Goal: Task Accomplishment & Management: Manage account settings

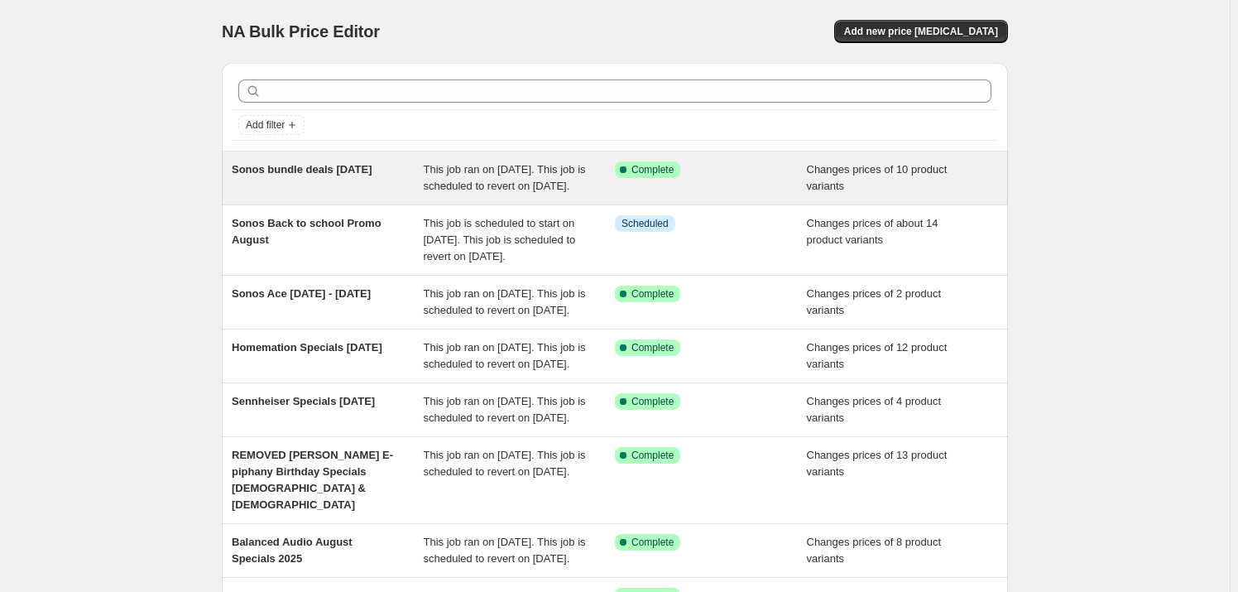
click at [283, 166] on span "Sonos bundle deals [DATE]" at bounding box center [302, 169] width 141 height 12
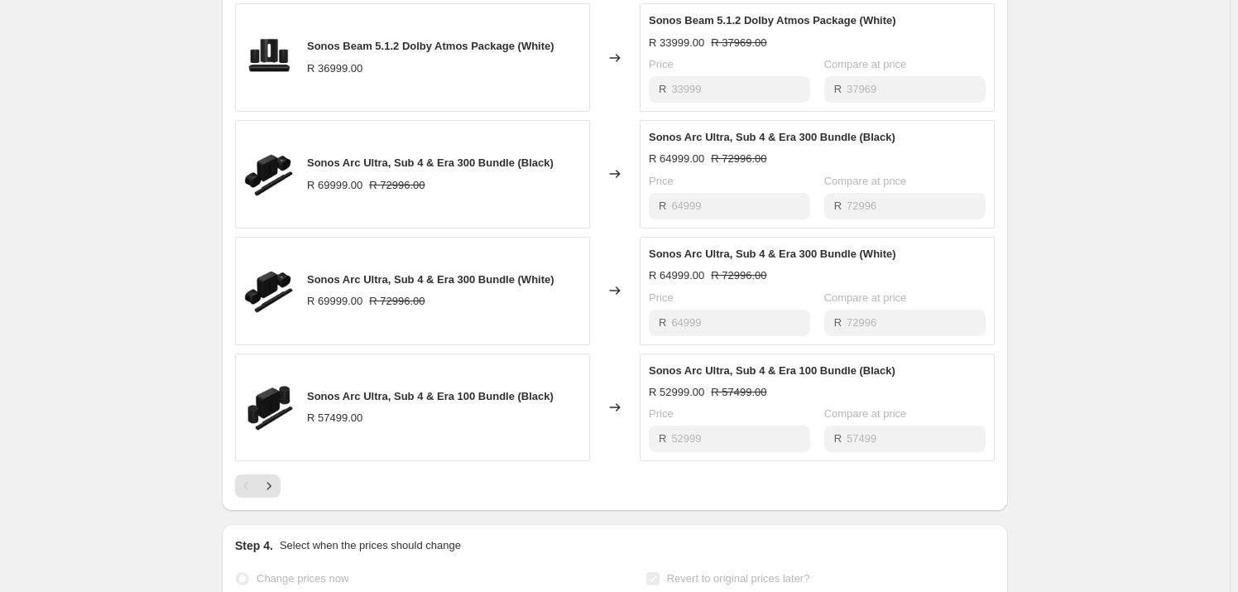
scroll to position [977, 0]
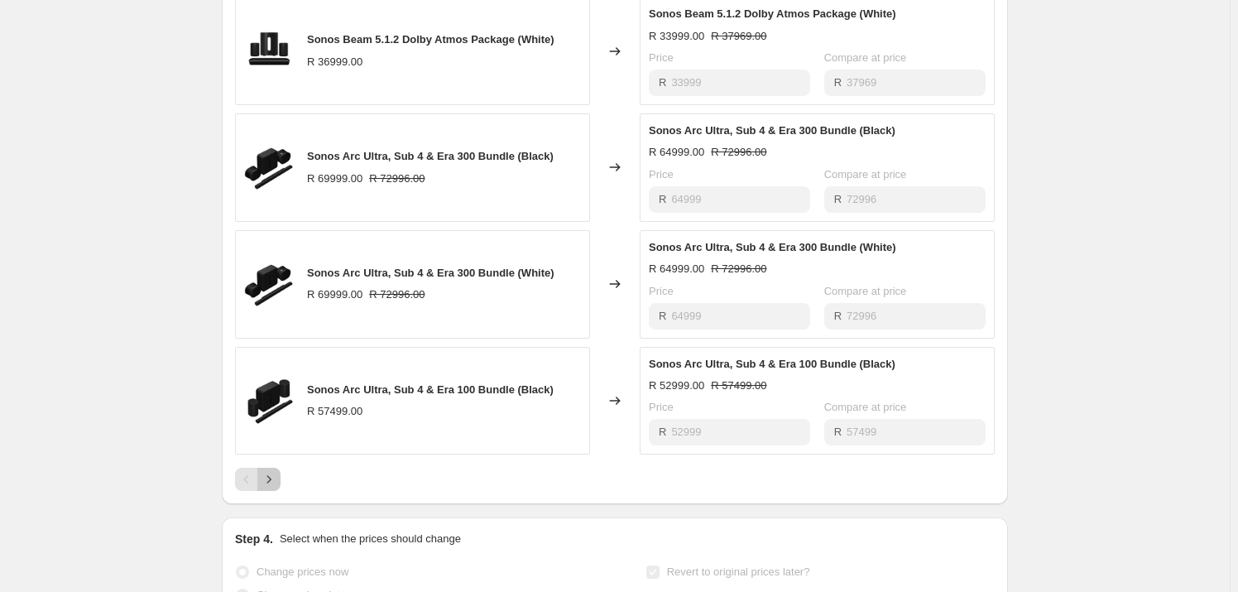
click at [276, 487] on icon "Next" at bounding box center [269, 479] width 17 height 17
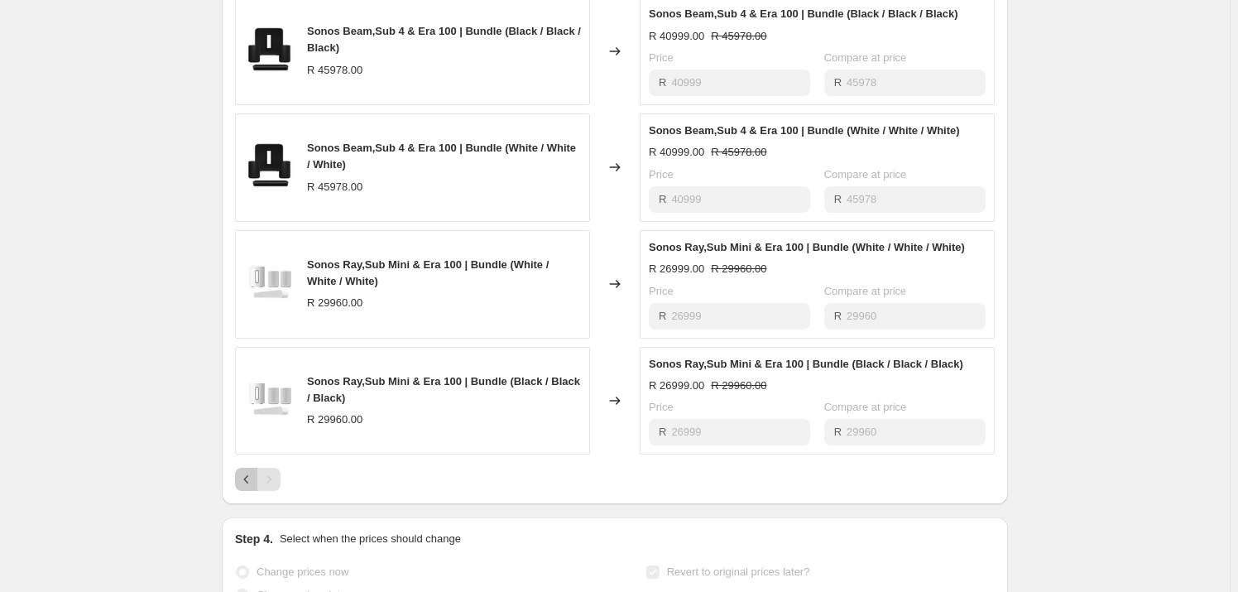
click at [246, 487] on icon "Previous" at bounding box center [246, 479] width 17 height 17
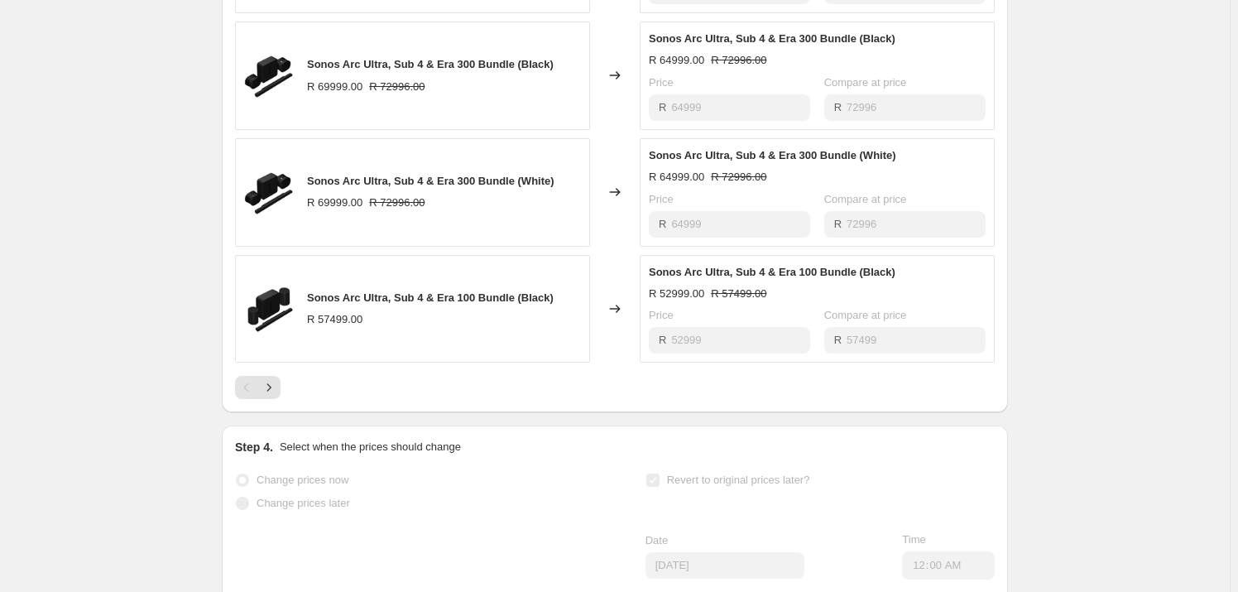
scroll to position [1128, 0]
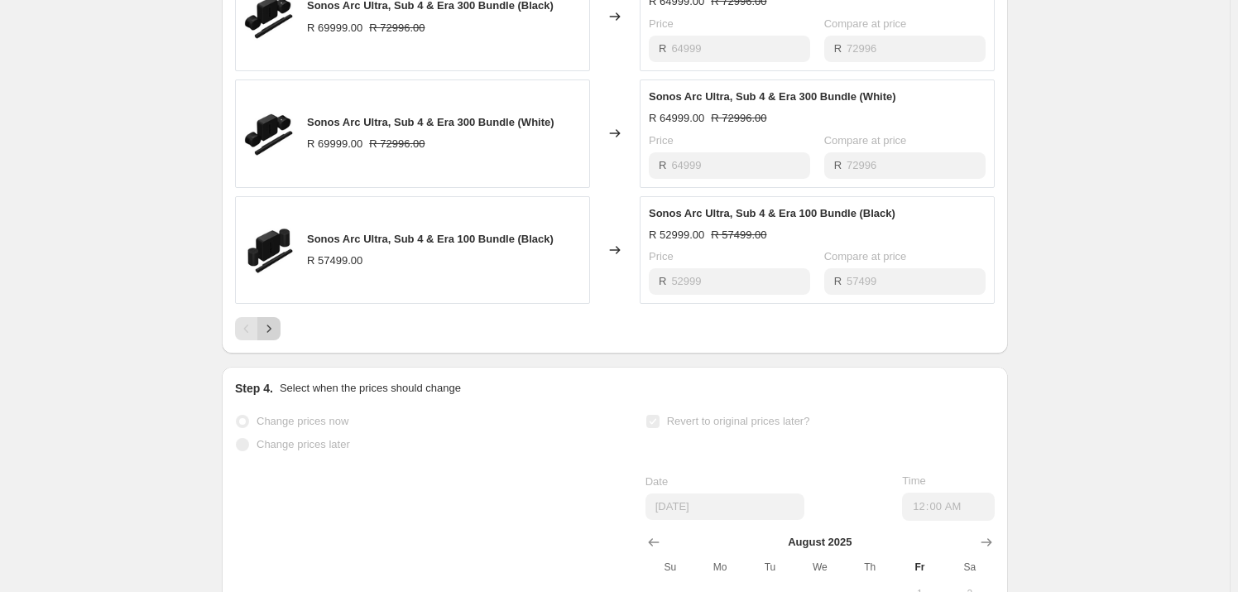
click at [267, 337] on icon "Next" at bounding box center [269, 328] width 17 height 17
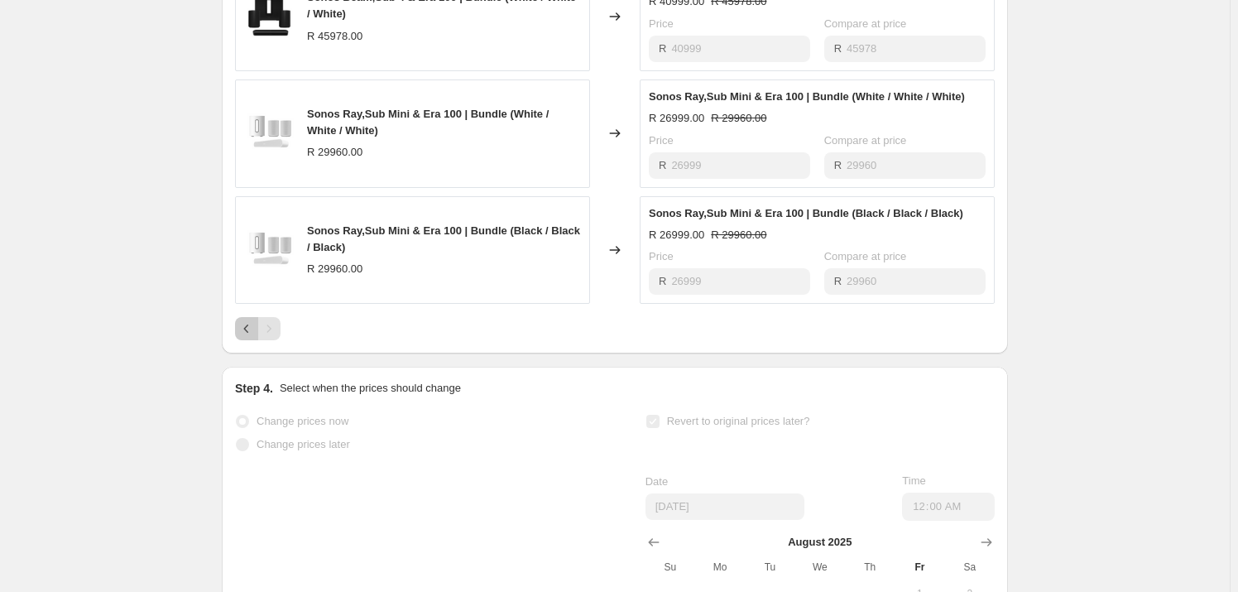
click at [251, 337] on icon "Previous" at bounding box center [246, 328] width 17 height 17
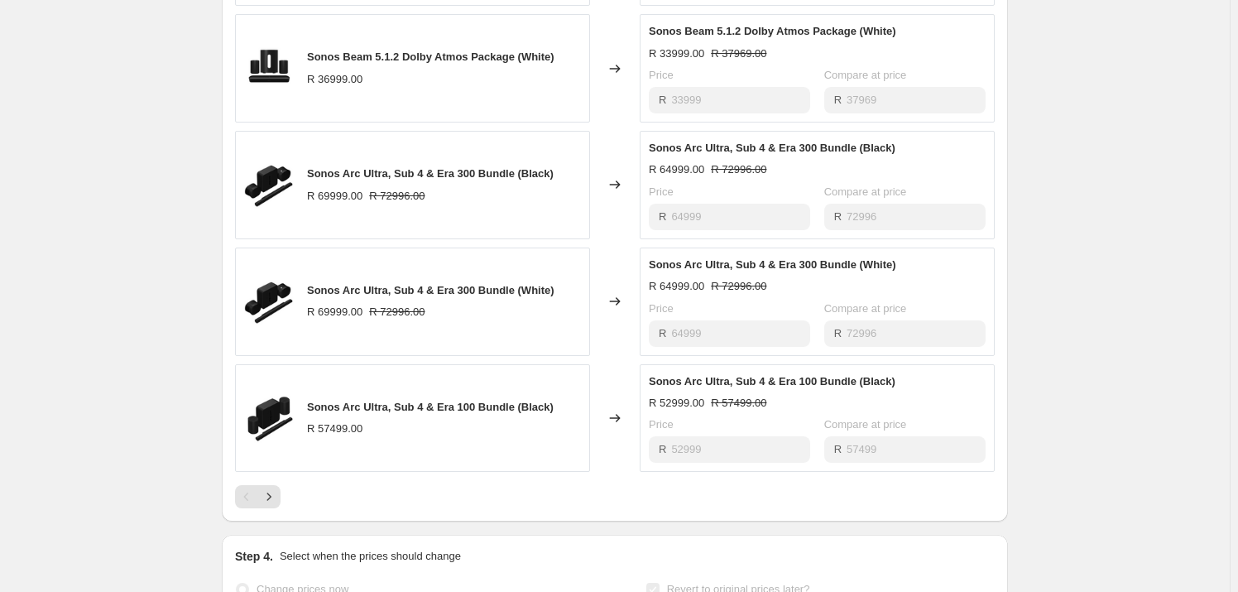
scroll to position [977, 0]
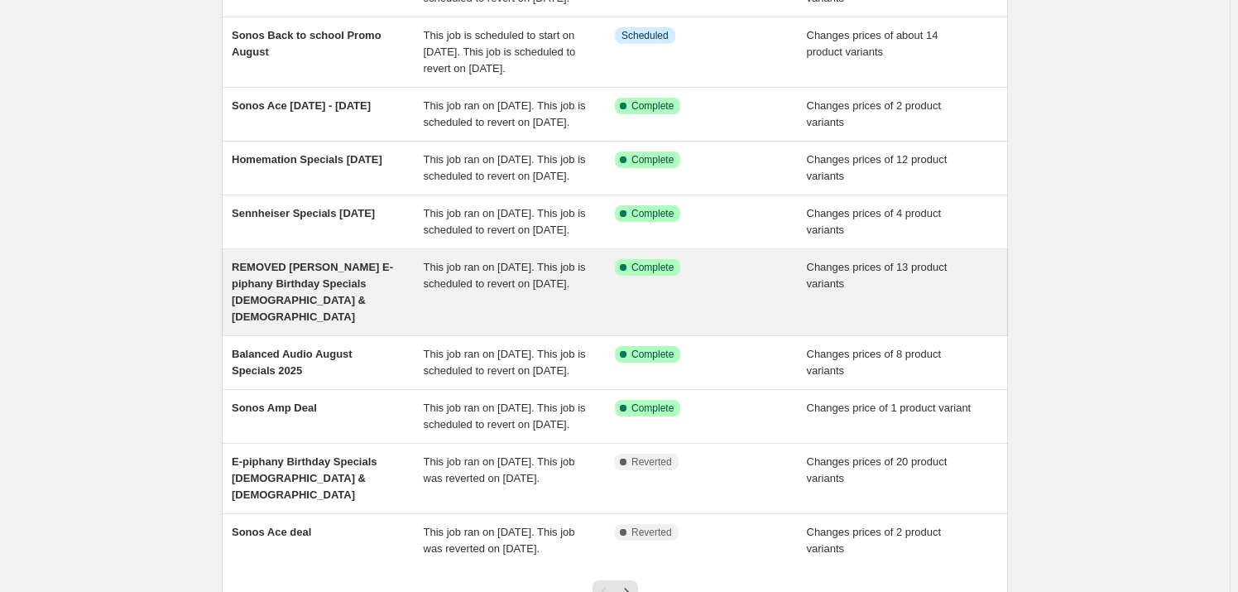
scroll to position [225, 0]
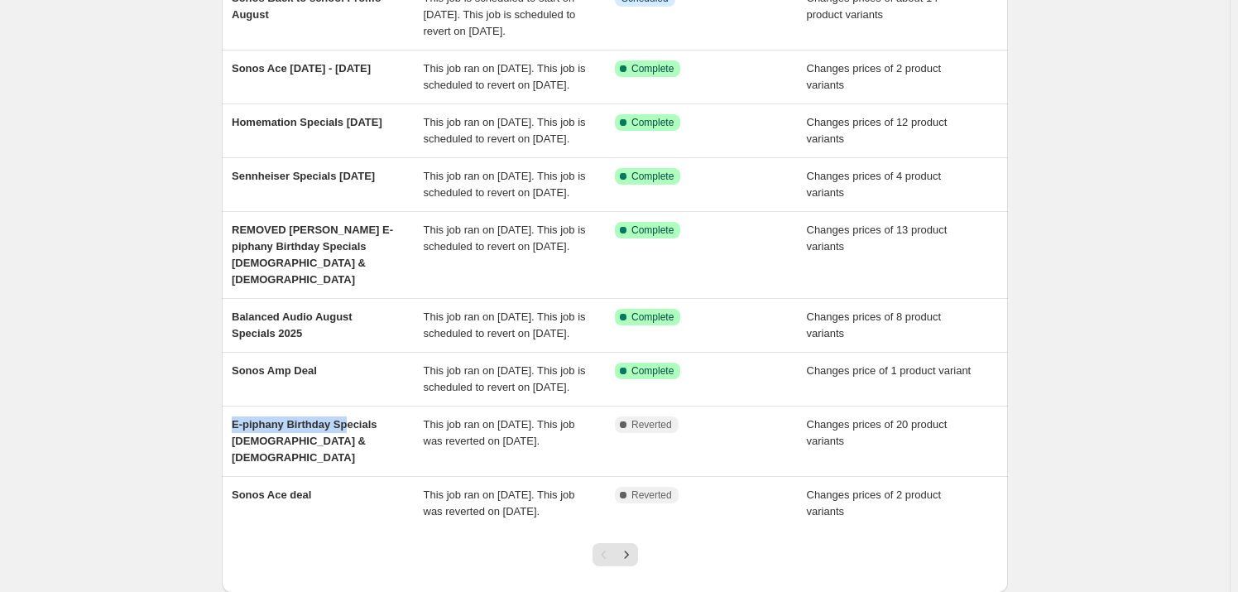
drag, startPoint x: 349, startPoint y: 511, endPoint x: 217, endPoint y: 494, distance: 133.5
click at [217, 494] on div "Add filter Sonos bundle deals [DATE] This job ran on [DATE]. This job is schedu…" at bounding box center [608, 209] width 799 height 768
click at [213, 494] on div "Add filter Sonos bundle deals [DATE] This job ran on [DATE]. This job is schedu…" at bounding box center [608, 209] width 799 height 768
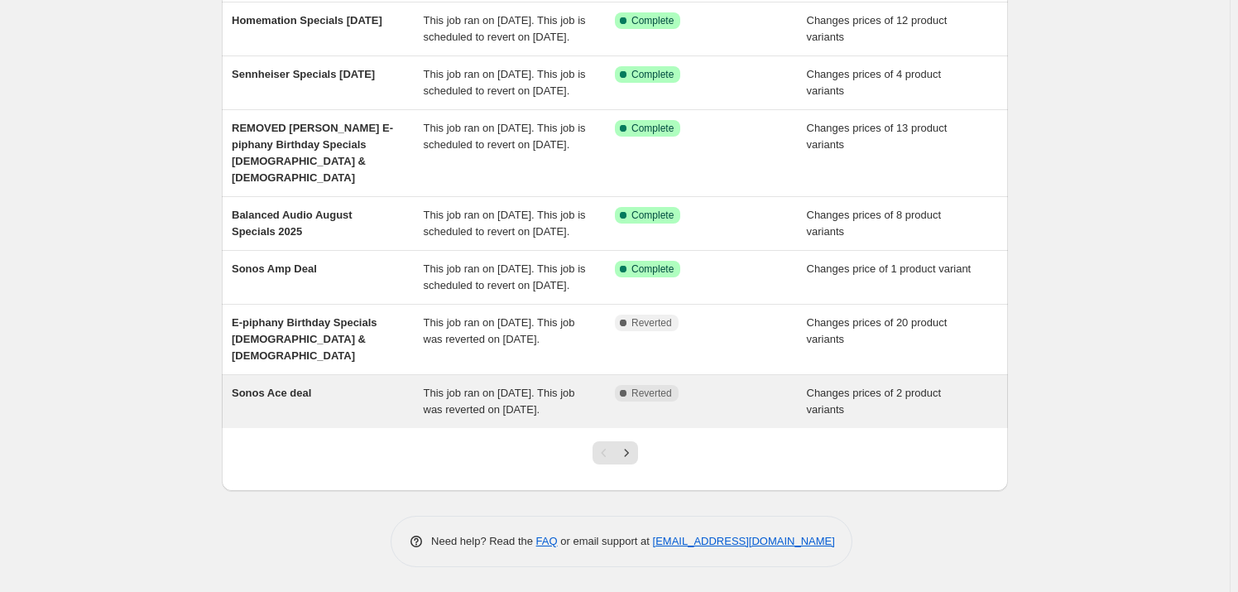
scroll to position [376, 0]
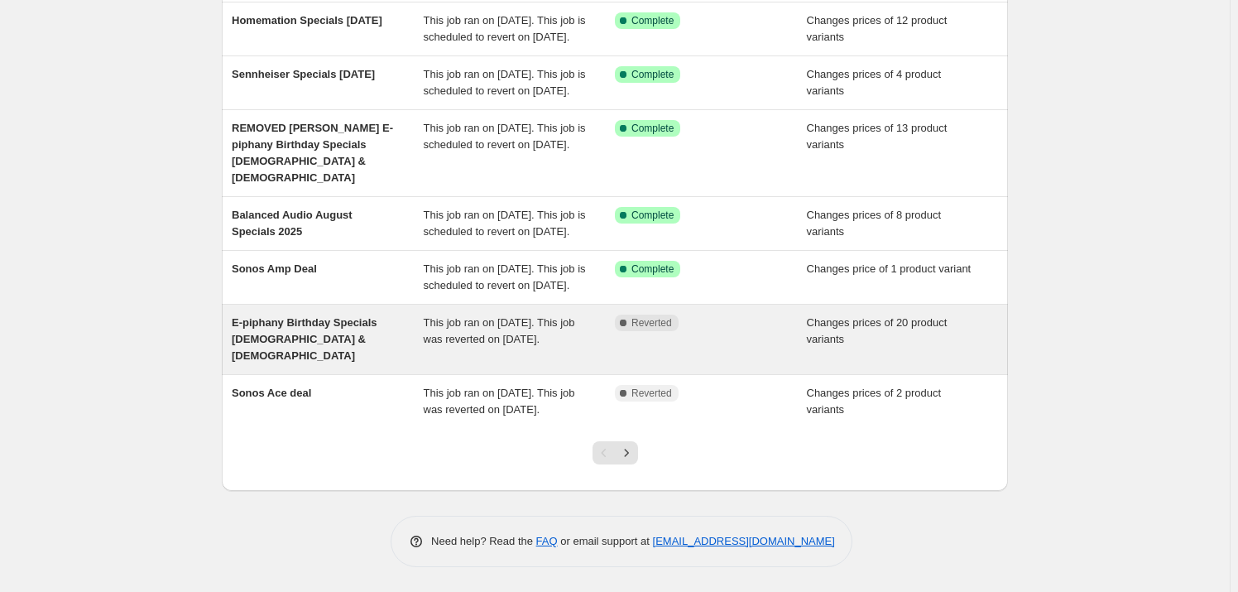
click at [338, 352] on span "E-piphany Birthday Specials [DEMOGRAPHIC_DATA] & [DEMOGRAPHIC_DATA]" at bounding box center [305, 339] width 146 height 46
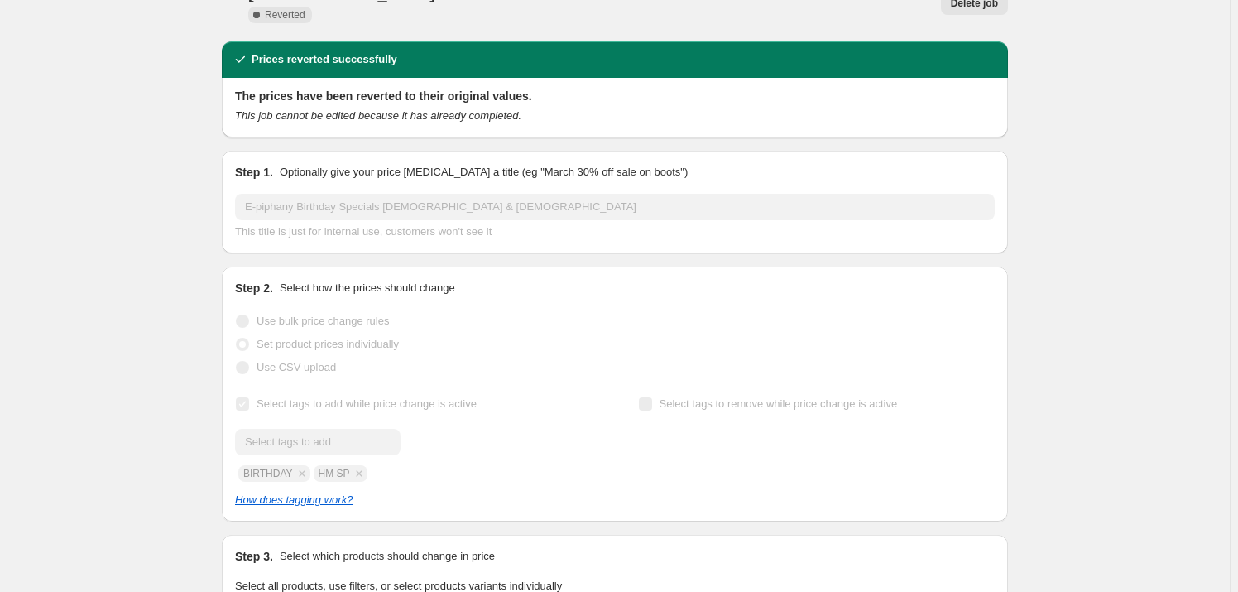
scroll to position [74, 0]
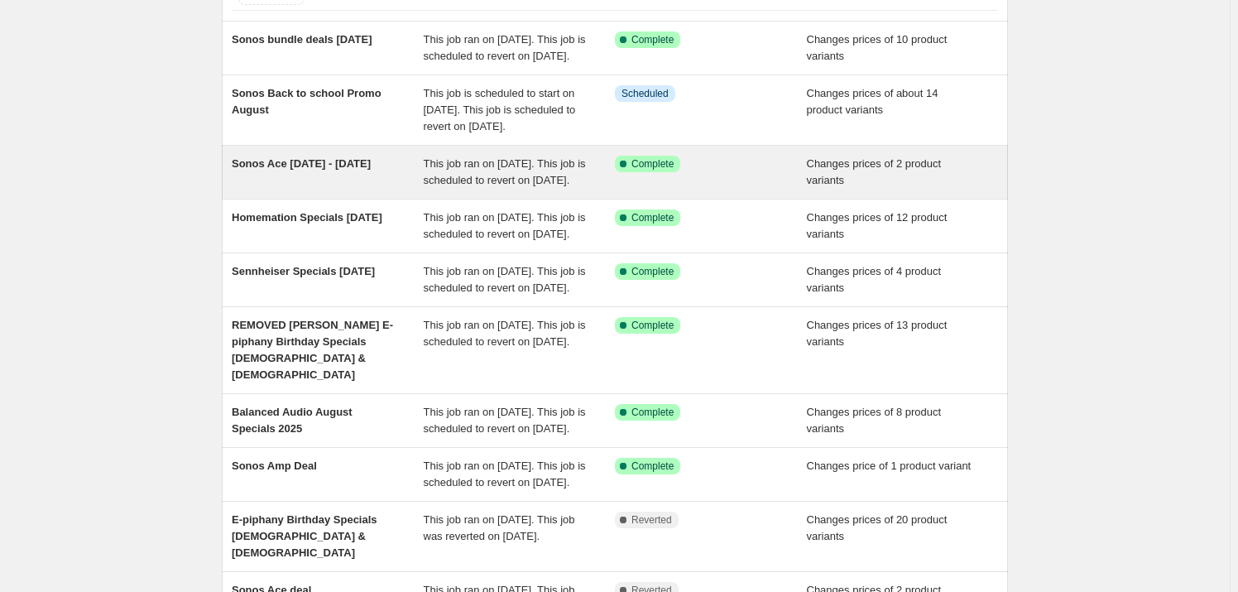
scroll to position [150, 0]
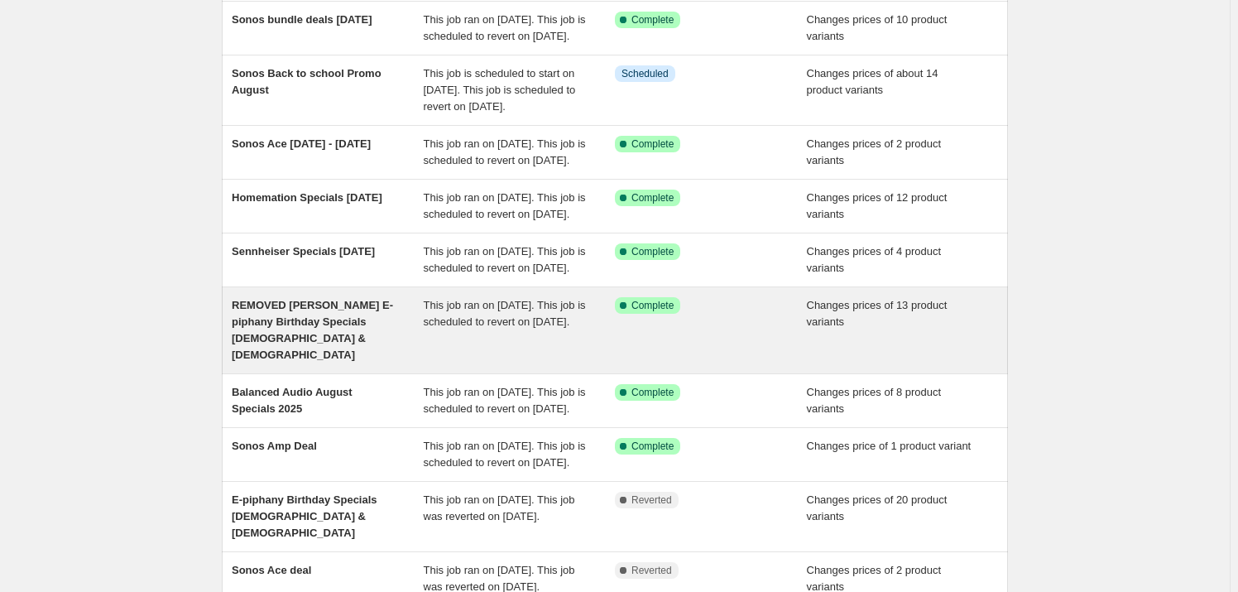
click at [367, 361] on span "REMOVED [PERSON_NAME] E-piphany Birthday Specials [DEMOGRAPHIC_DATA] & [DEMOGRA…" at bounding box center [312, 330] width 161 height 62
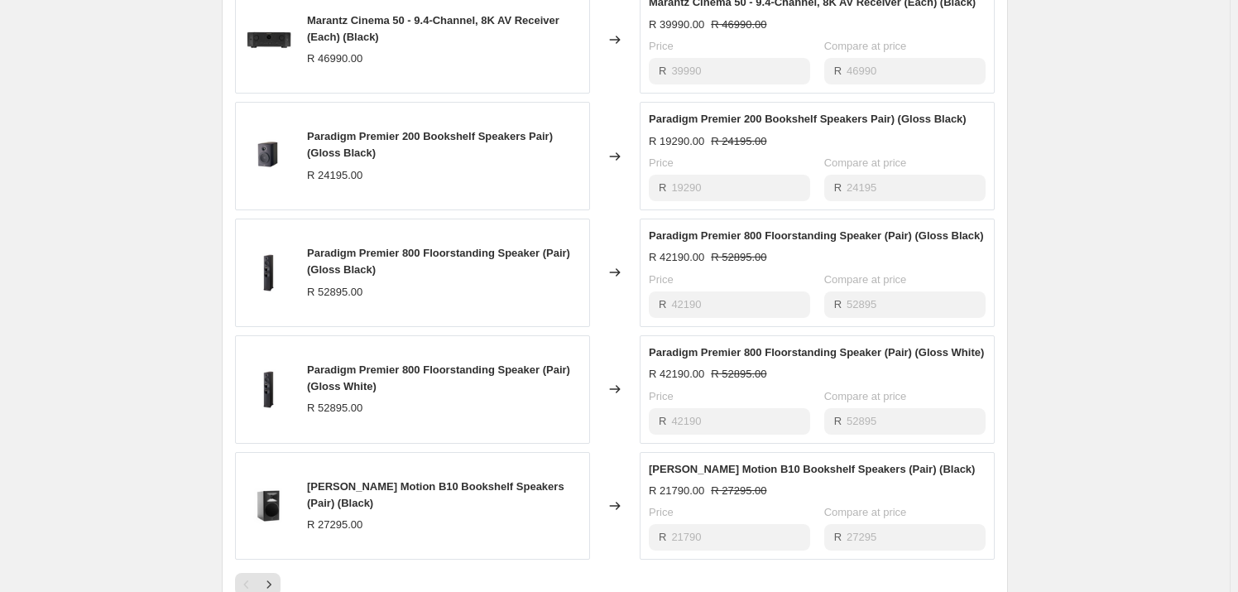
scroll to position [1053, 0]
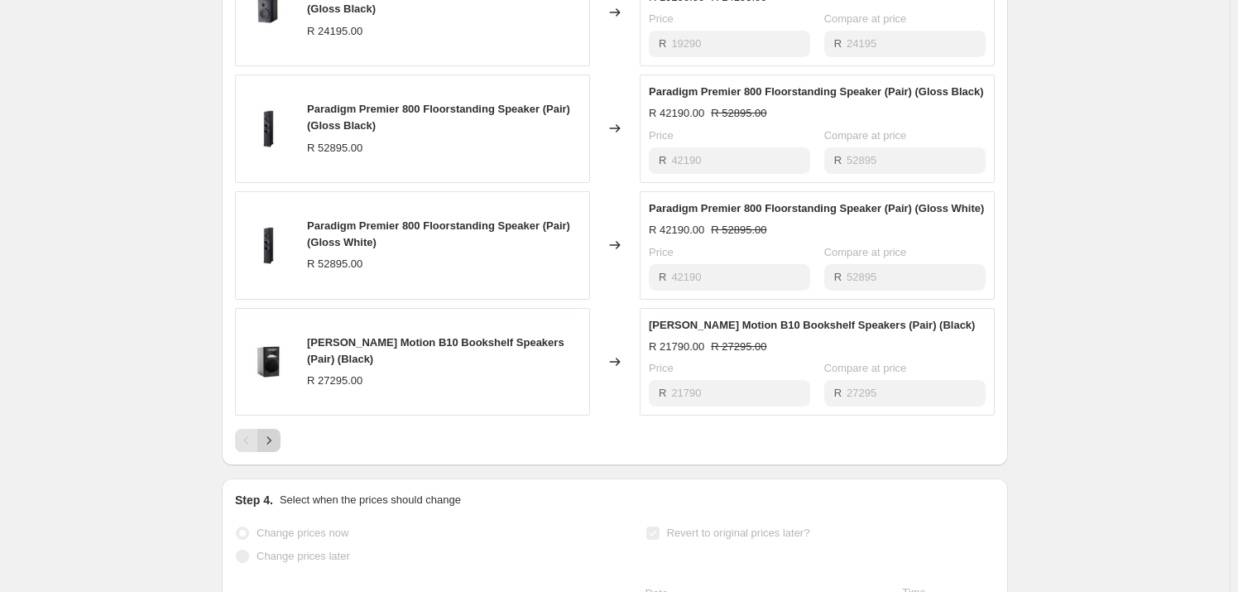
click at [277, 432] on icon "Next" at bounding box center [269, 440] width 17 height 17
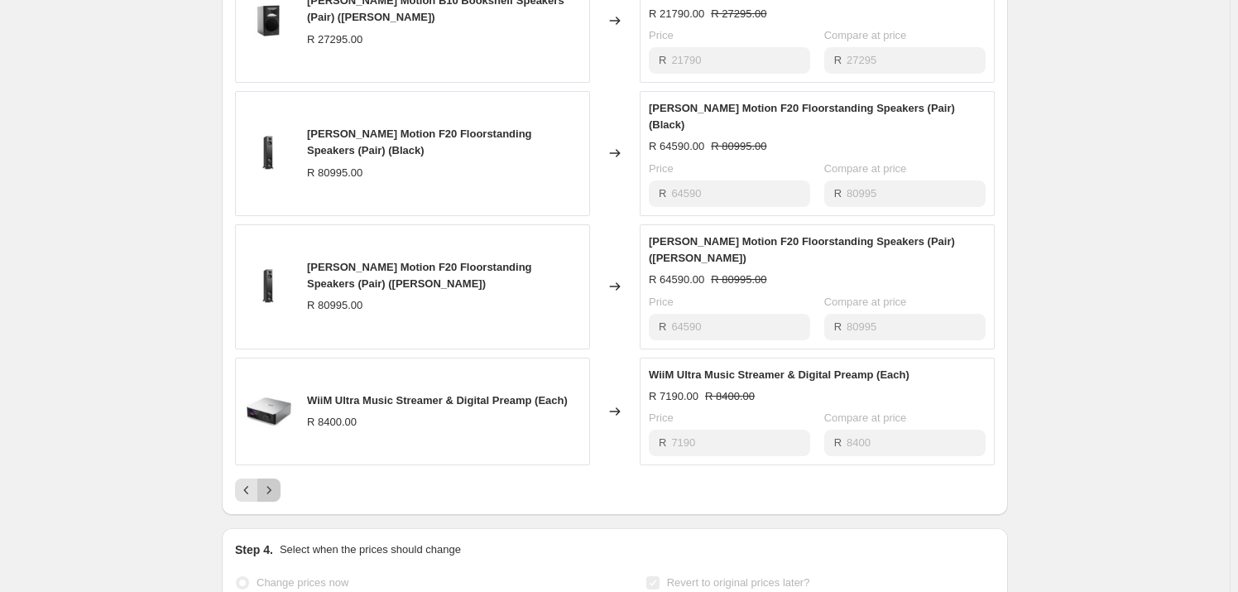
click at [277, 482] on icon "Next" at bounding box center [269, 490] width 17 height 17
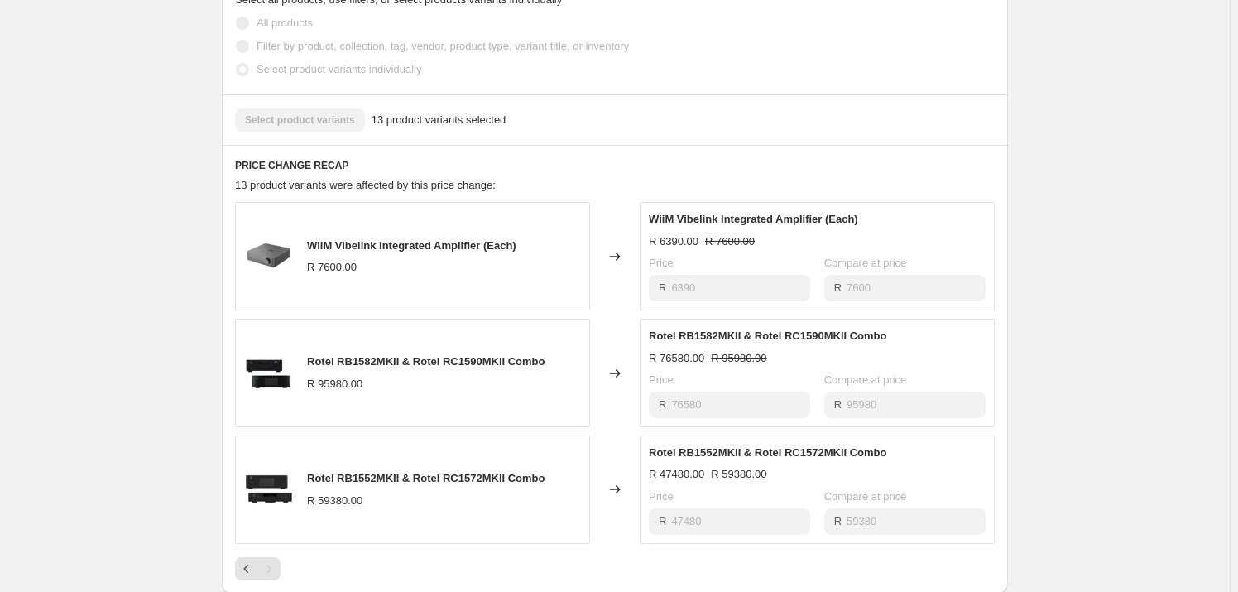
scroll to position [677, 0]
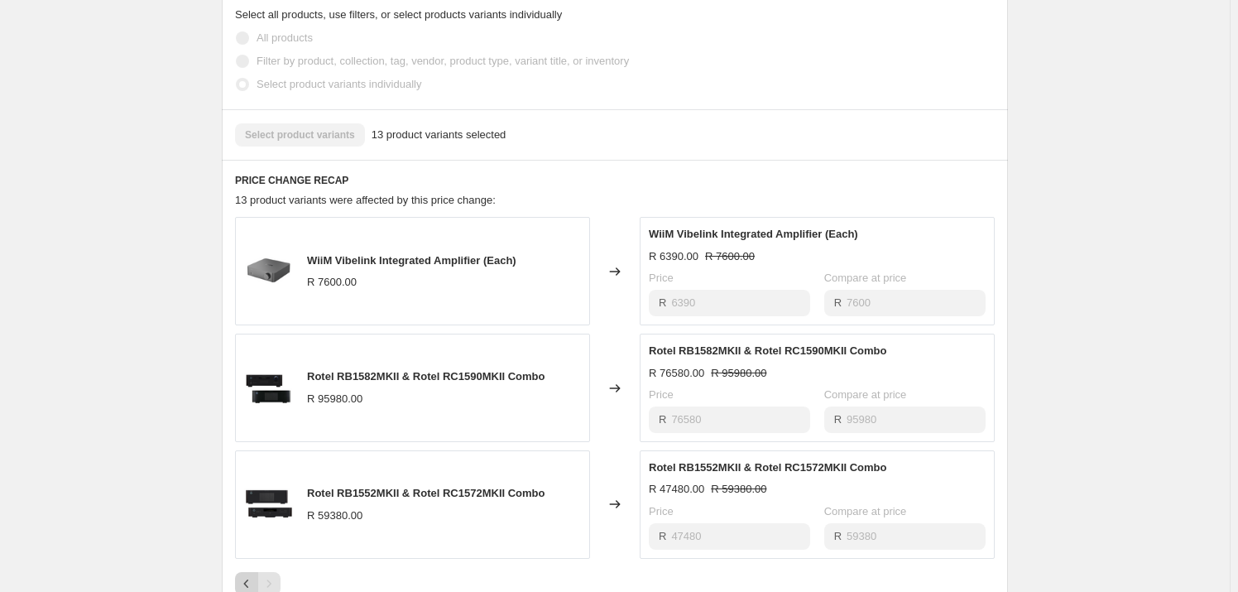
click at [255, 575] on icon "Previous" at bounding box center [246, 583] width 17 height 17
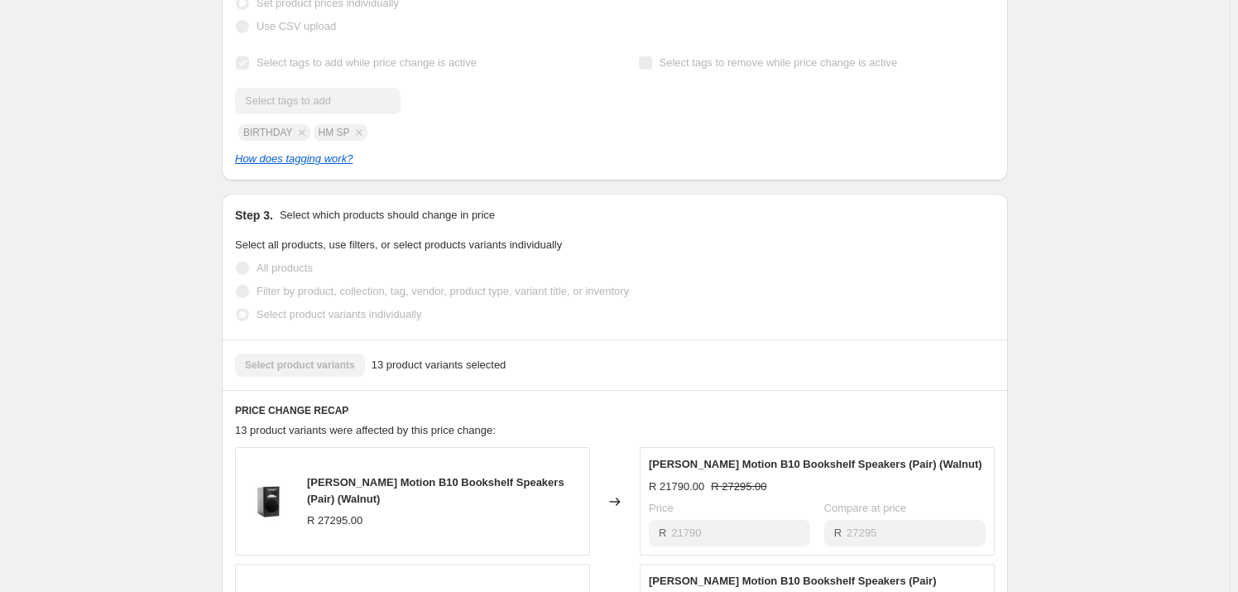
scroll to position [225, 0]
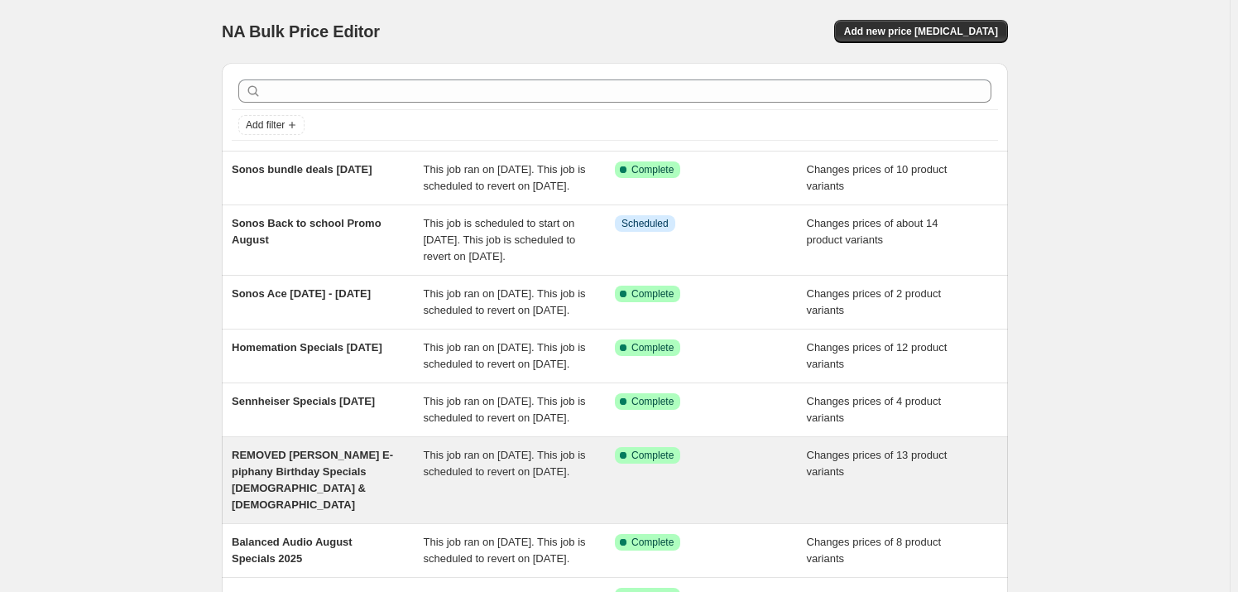
click at [343, 511] on span "REMOVED [PERSON_NAME] E-piphany Birthday Specials [DEMOGRAPHIC_DATA] & [DEMOGRA…" at bounding box center [312, 480] width 161 height 62
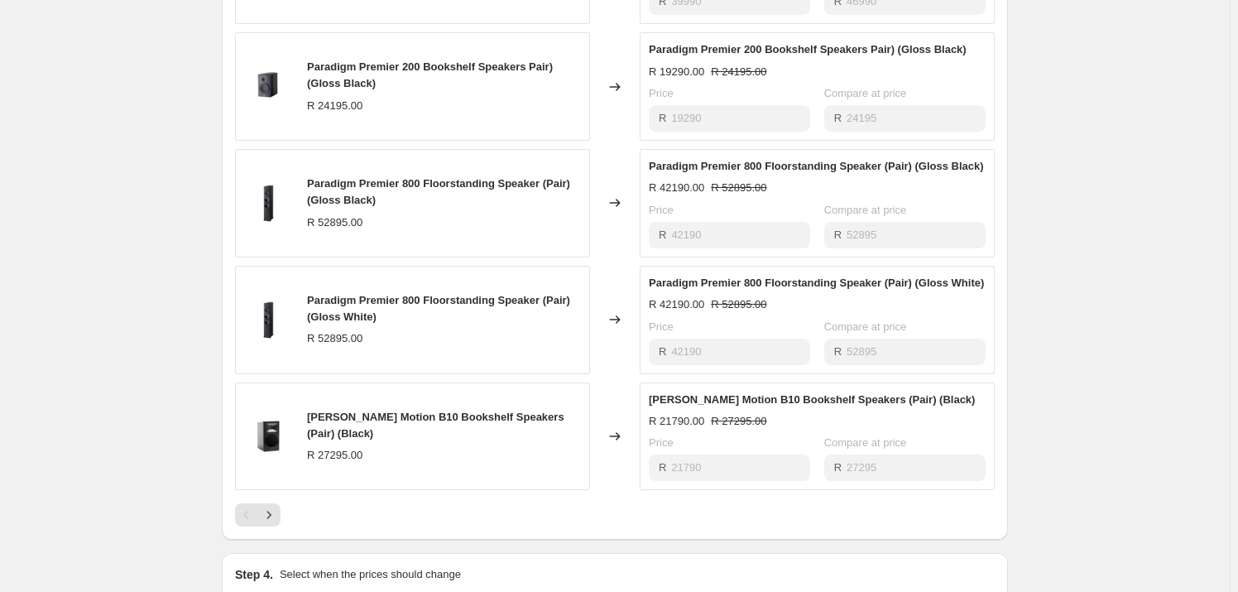
scroll to position [977, 0]
click at [275, 507] on icon "Next" at bounding box center [269, 515] width 17 height 17
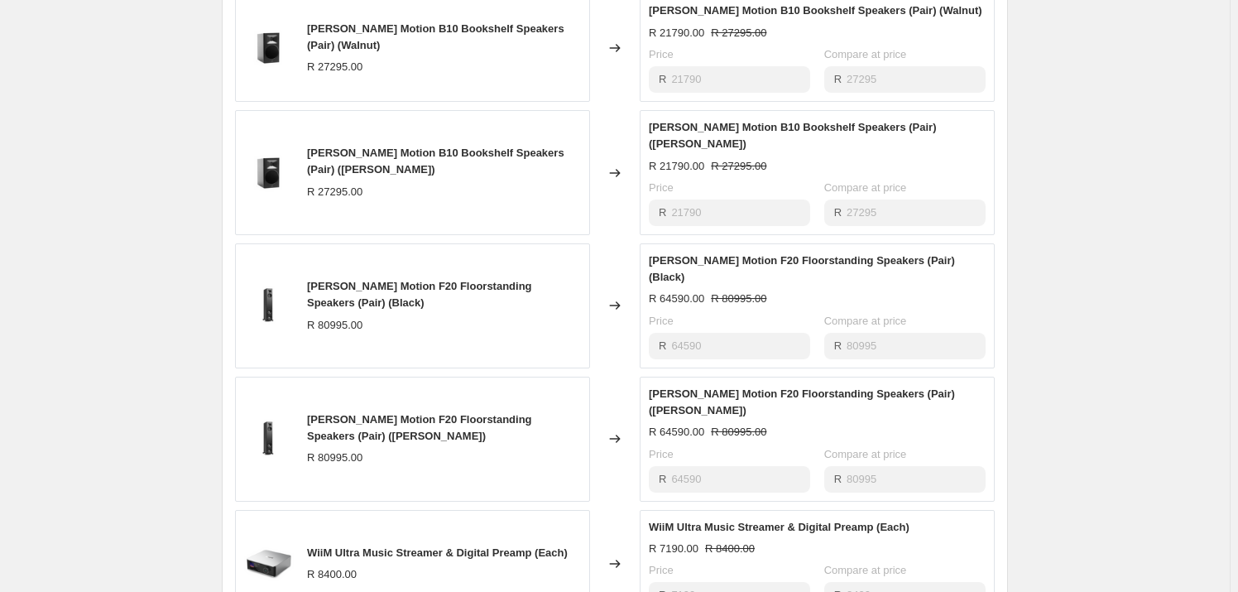
scroll to position [1053, 0]
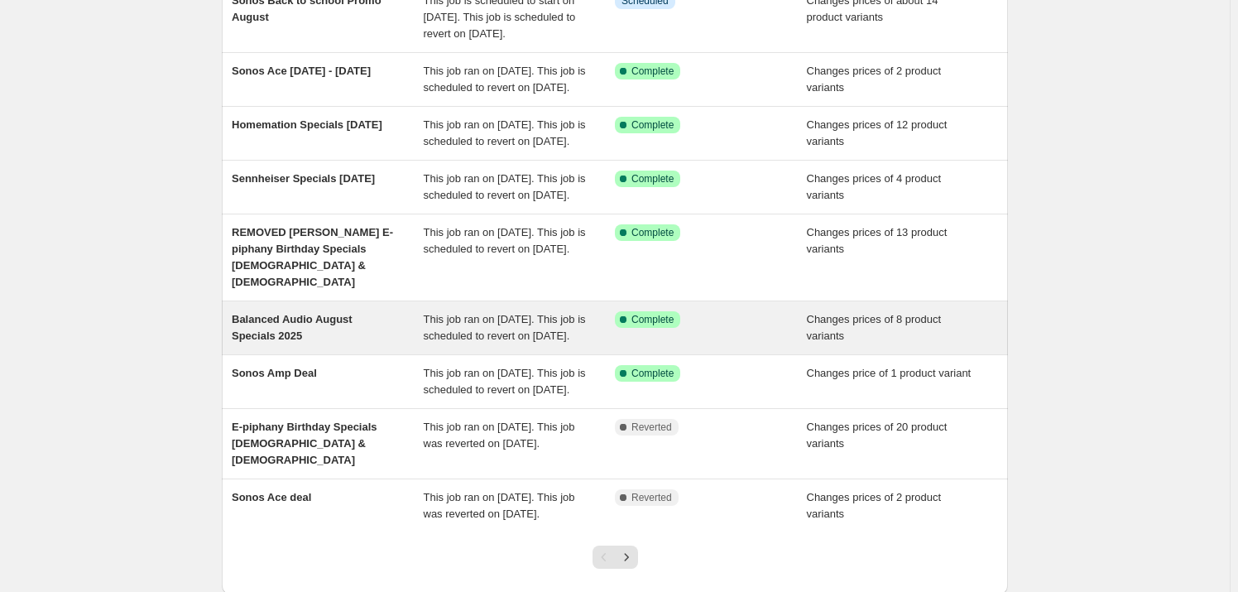
scroll to position [225, 0]
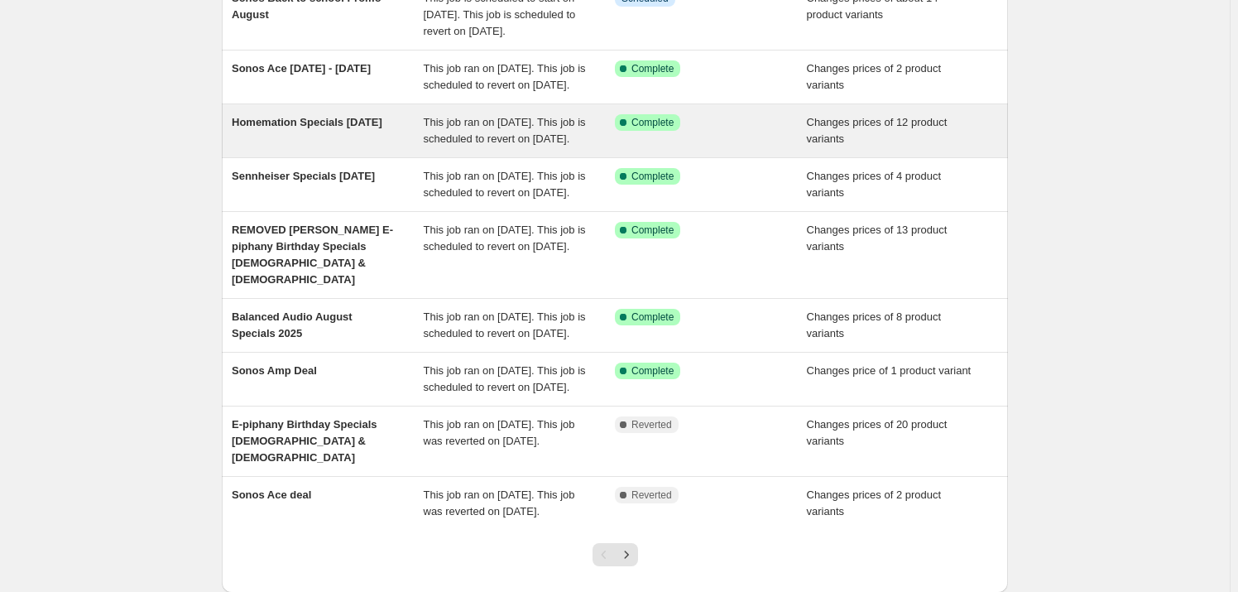
click at [345, 147] on div "Homemation Specials [DATE]" at bounding box center [328, 130] width 192 height 33
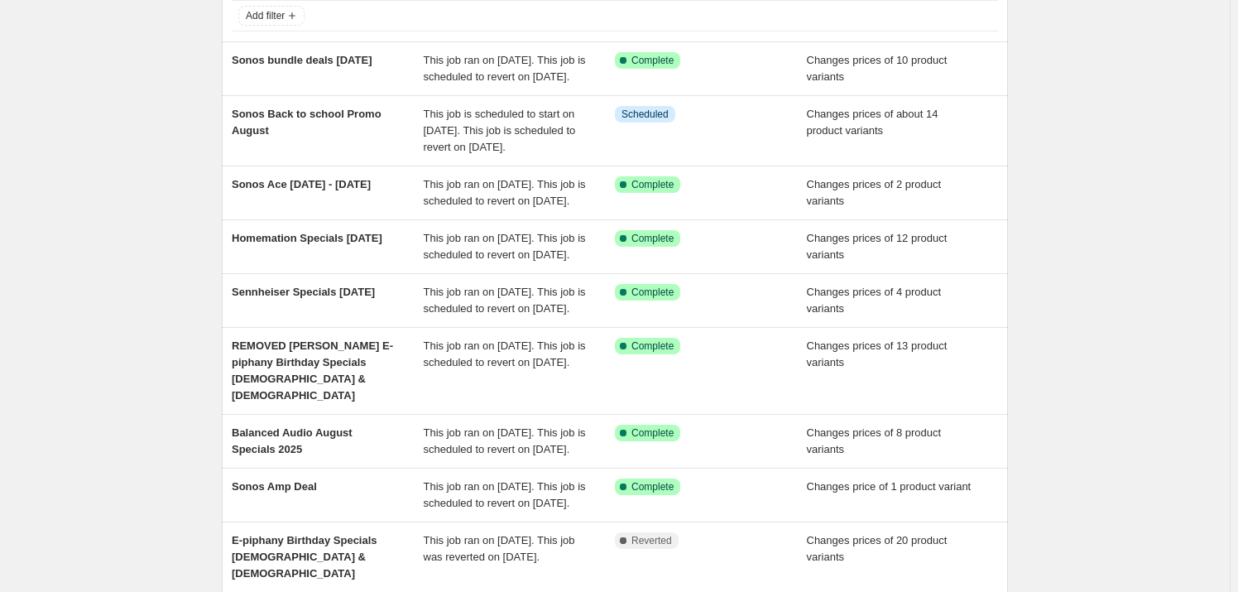
scroll to position [300, 0]
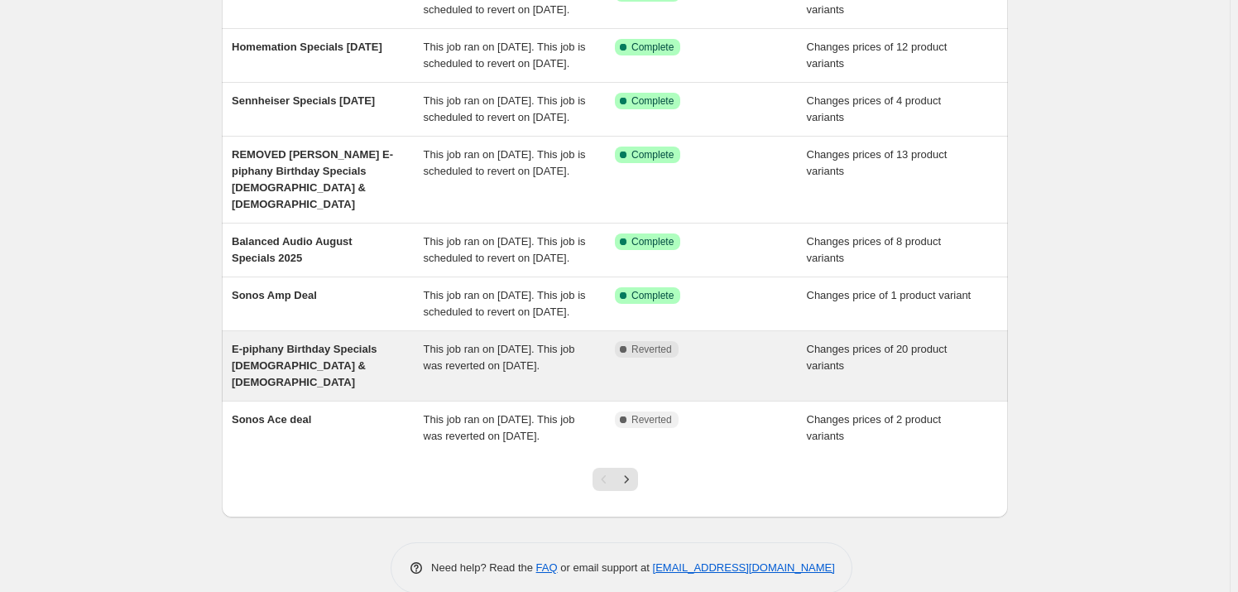
click at [304, 388] on span "E-piphany Birthday Specials [DEMOGRAPHIC_DATA] & [DEMOGRAPHIC_DATA]" at bounding box center [305, 366] width 146 height 46
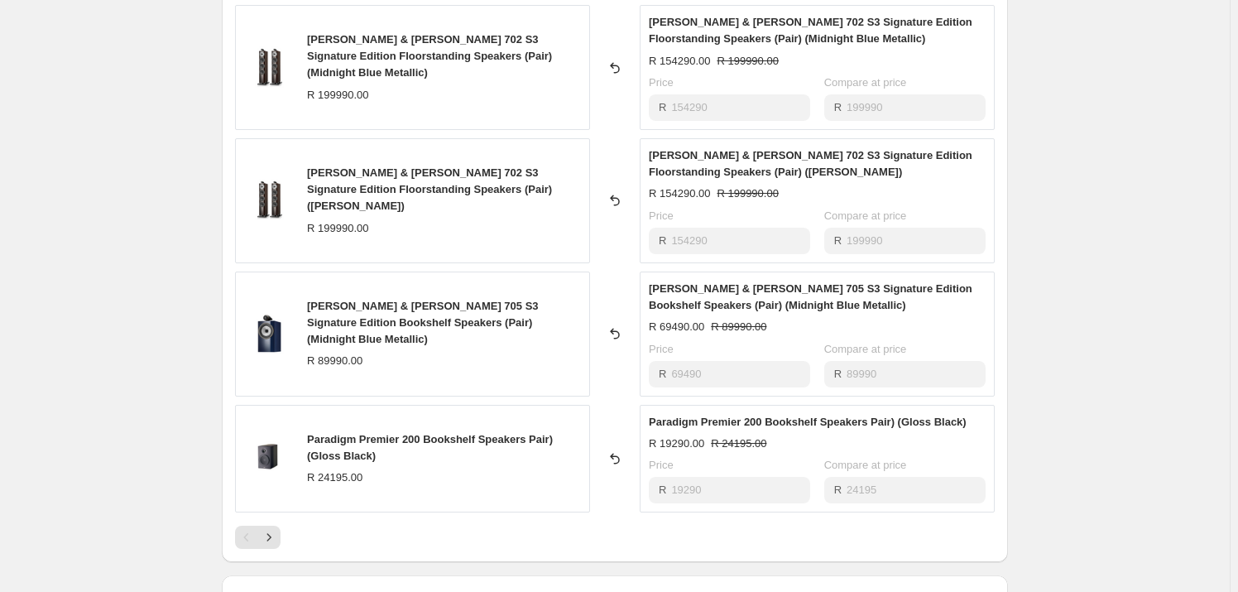
scroll to position [977, 0]
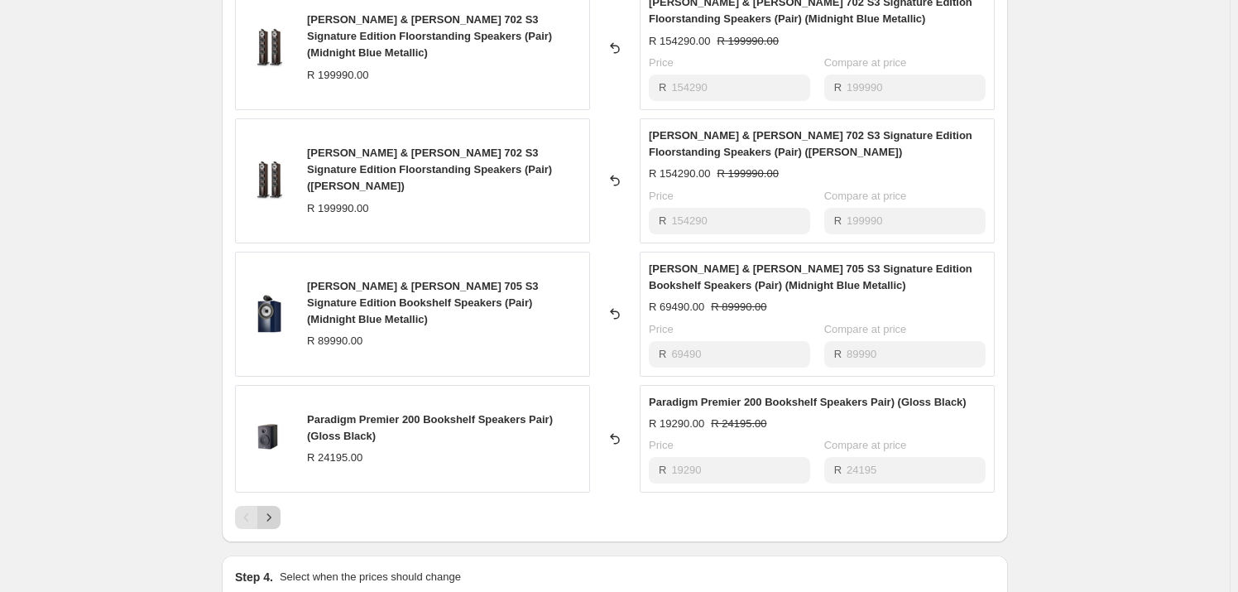
click at [273, 509] on icon "Next" at bounding box center [269, 517] width 17 height 17
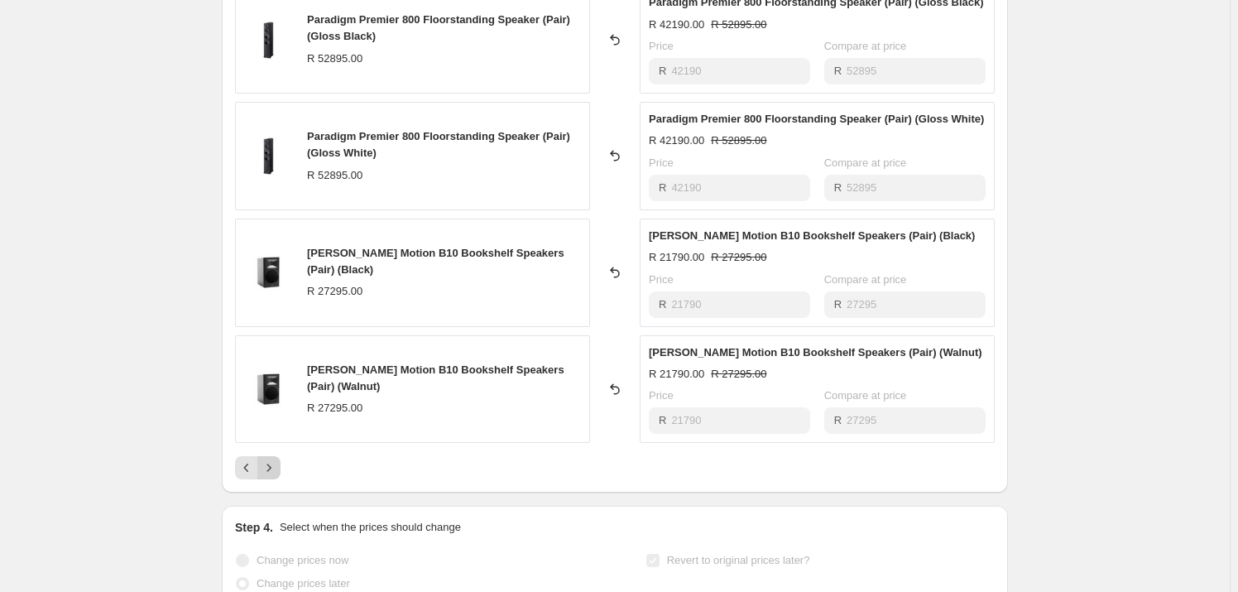
click at [269, 459] on icon "Next" at bounding box center [269, 467] width 17 height 17
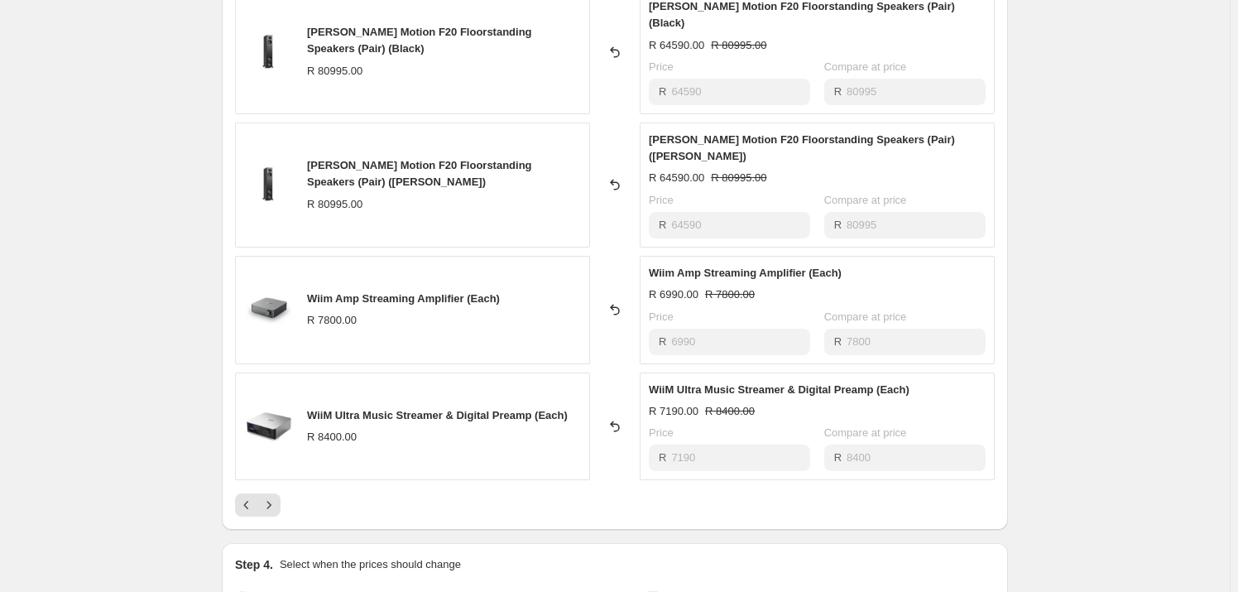
scroll to position [1053, 0]
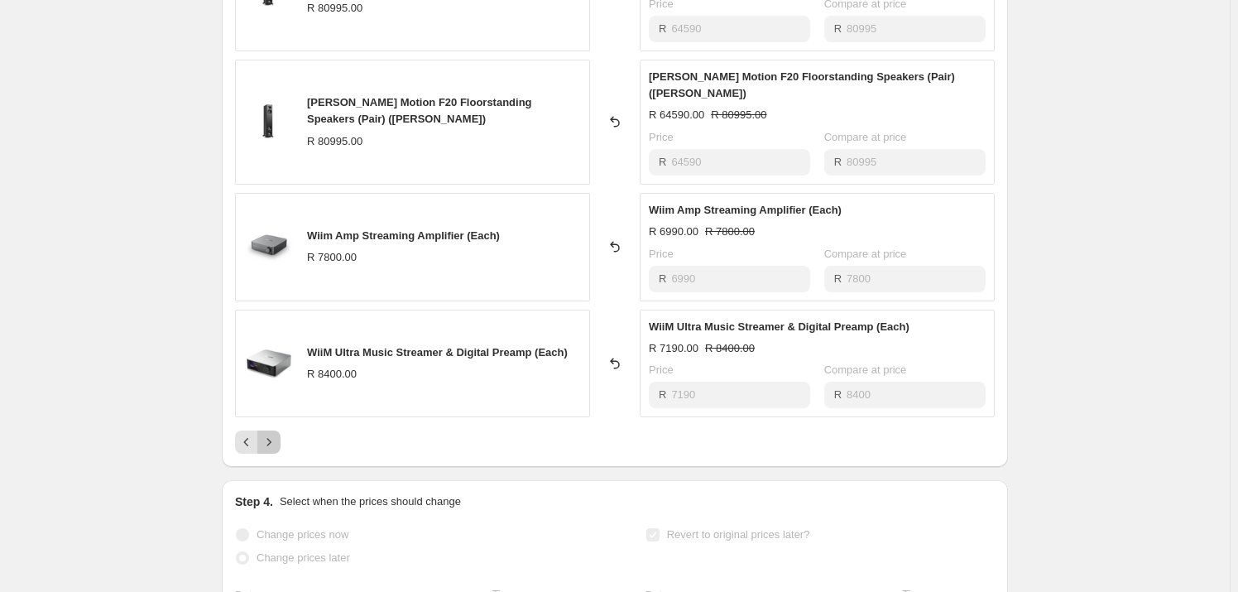
click at [279, 430] on button "Next" at bounding box center [268, 441] width 23 height 23
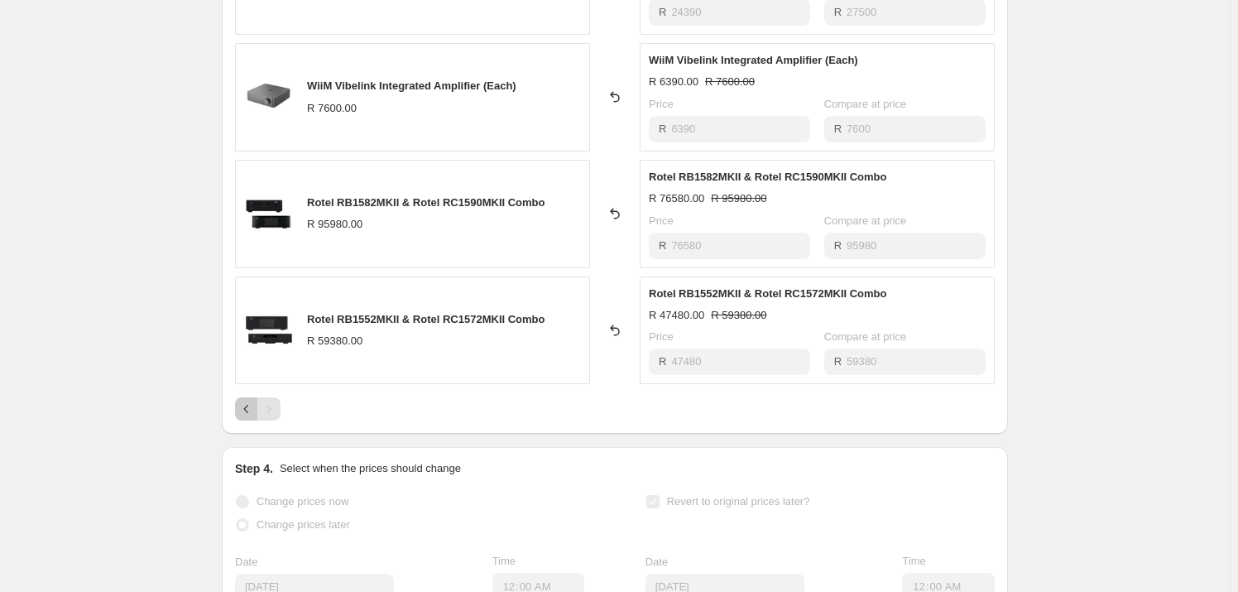
click at [248, 401] on icon "Previous" at bounding box center [246, 409] width 17 height 17
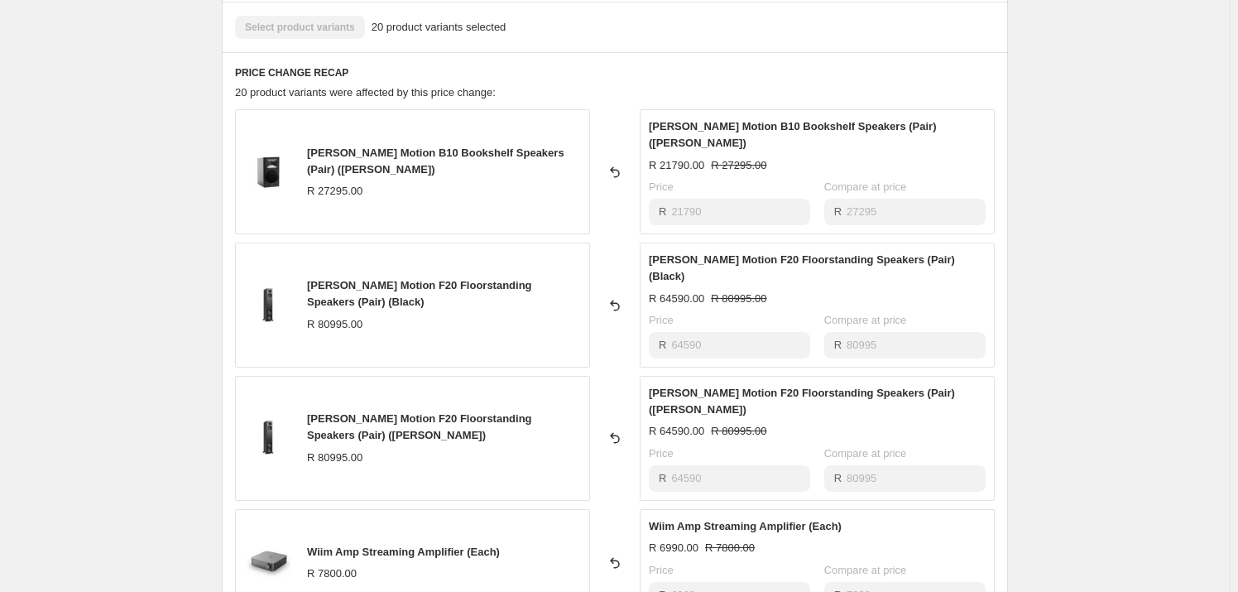
scroll to position [977, 0]
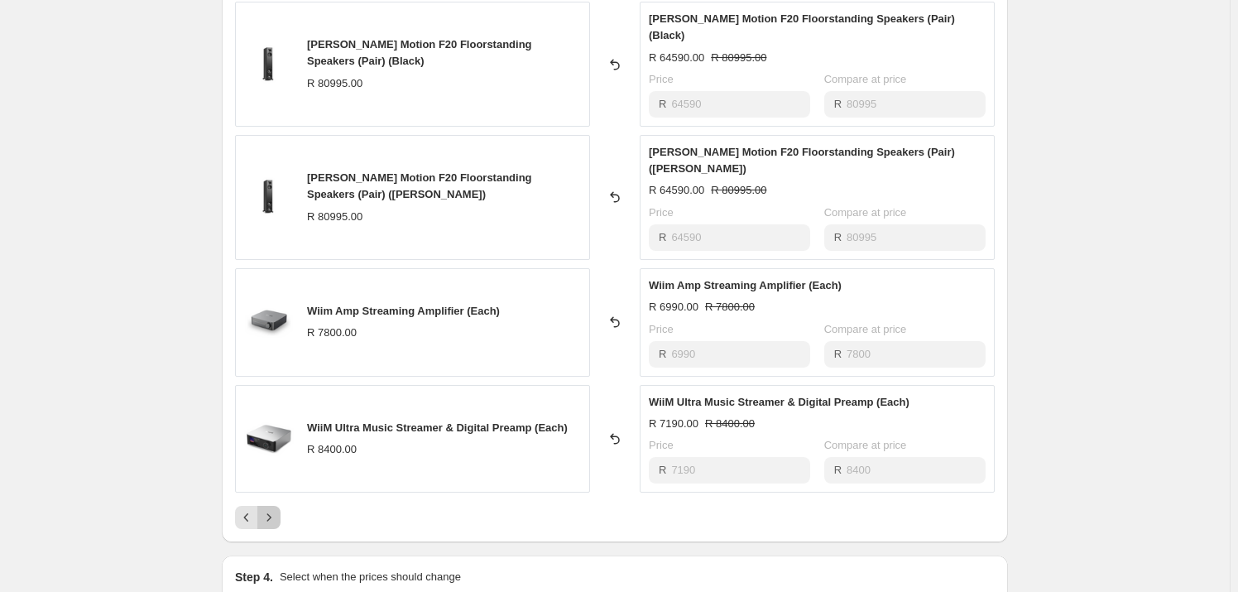
click at [262, 506] on button "Next" at bounding box center [268, 517] width 23 height 23
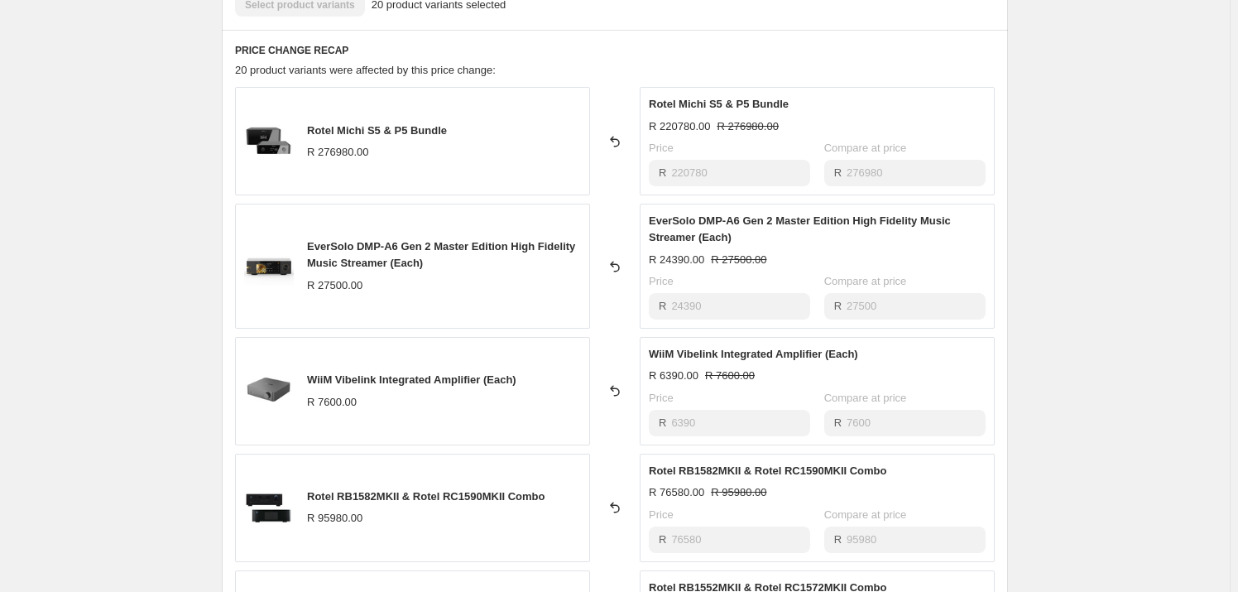
scroll to position [752, 0]
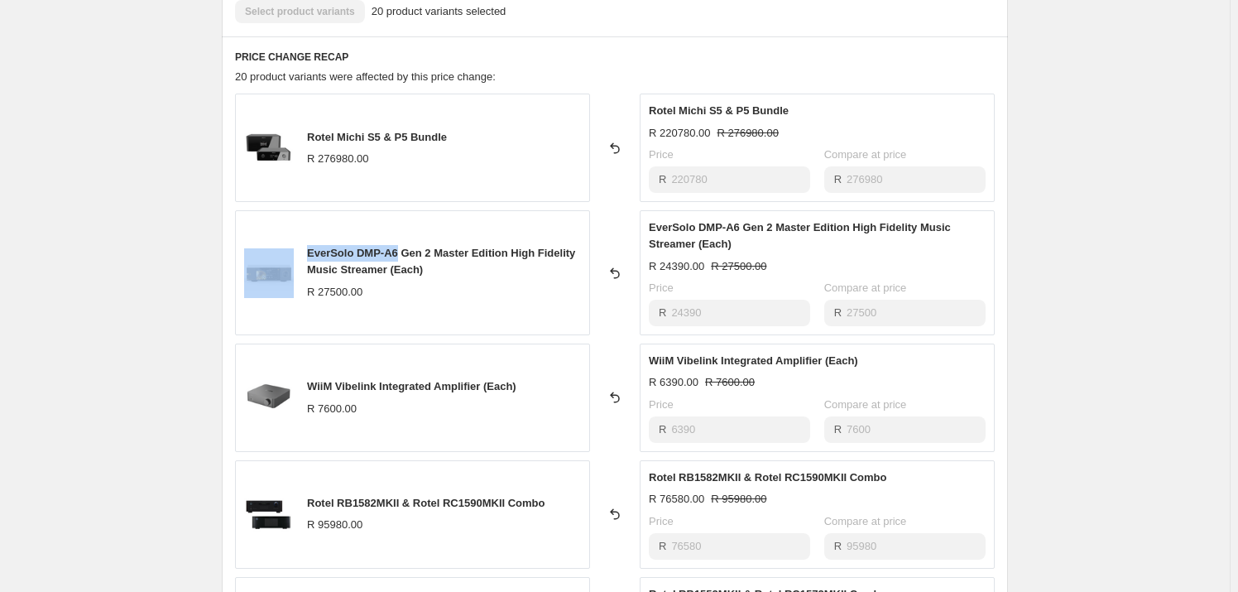
drag, startPoint x: 401, startPoint y: 216, endPoint x: 267, endPoint y: 210, distance: 134.2
click at [267, 210] on div "EverSolo DMP-A6 Gen 2 Master Edition High Fidelity Music Streamer (Each) R 2750…" at bounding box center [412, 272] width 355 height 125
click at [343, 245] on div "EverSolo DMP-A6 Gen 2 Master Edition High Fidelity Music Streamer (Each)" at bounding box center [444, 261] width 274 height 33
drag, startPoint x: 401, startPoint y: 209, endPoint x: 309, endPoint y: 215, distance: 92.9
click at [309, 215] on div "EverSolo DMP-A6 Gen 2 Master Edition High Fidelity Music Streamer (Each) R 2750…" at bounding box center [412, 272] width 355 height 125
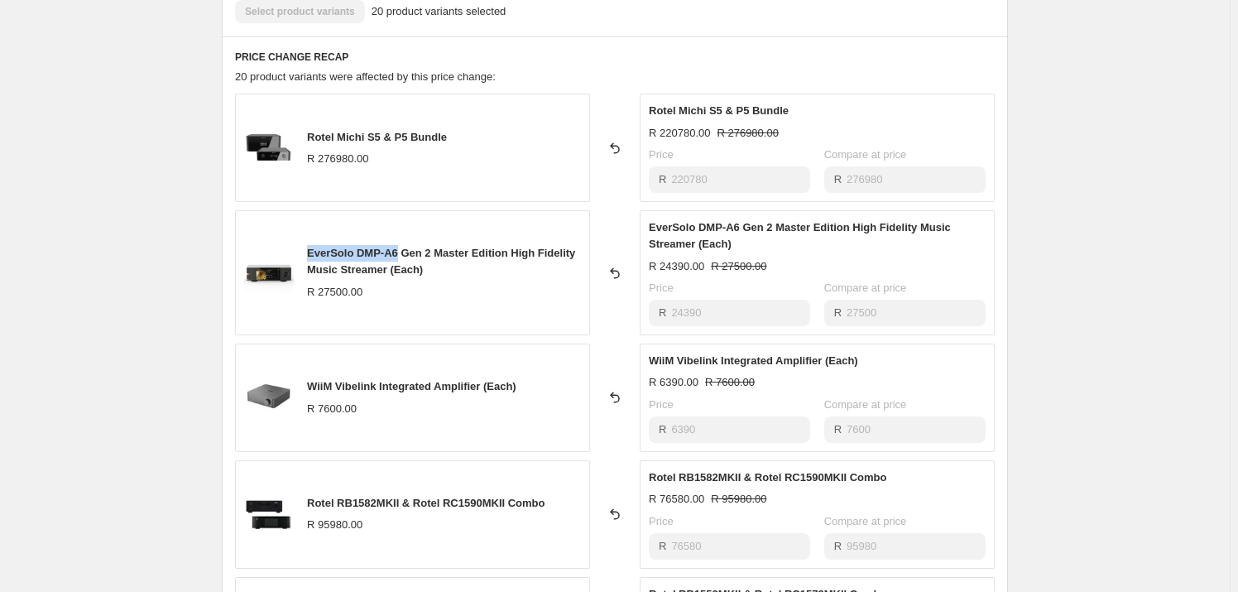
copy span "EverSolo DMP-A6"
click at [80, 270] on div "E-piphany Birthday Specials [DEMOGRAPHIC_DATA] & [DEMOGRAPHIC_DATA]. This page …" at bounding box center [615, 242] width 1230 height 1989
click at [98, 150] on div "E-piphany Birthday Specials [DEMOGRAPHIC_DATA] & [DEMOGRAPHIC_DATA]. This page …" at bounding box center [615, 242] width 1230 height 1989
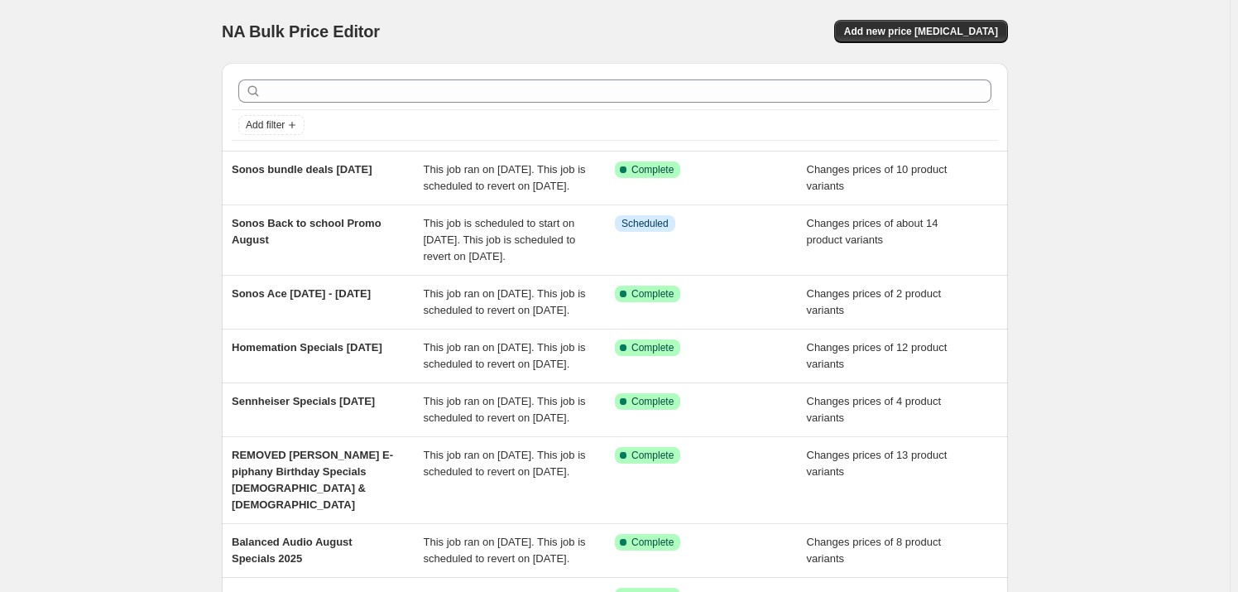
click at [138, 97] on div "NA Bulk Price Editor. This page is ready NA Bulk Price Editor Add new price [ME…" at bounding box center [615, 459] width 1230 height 919
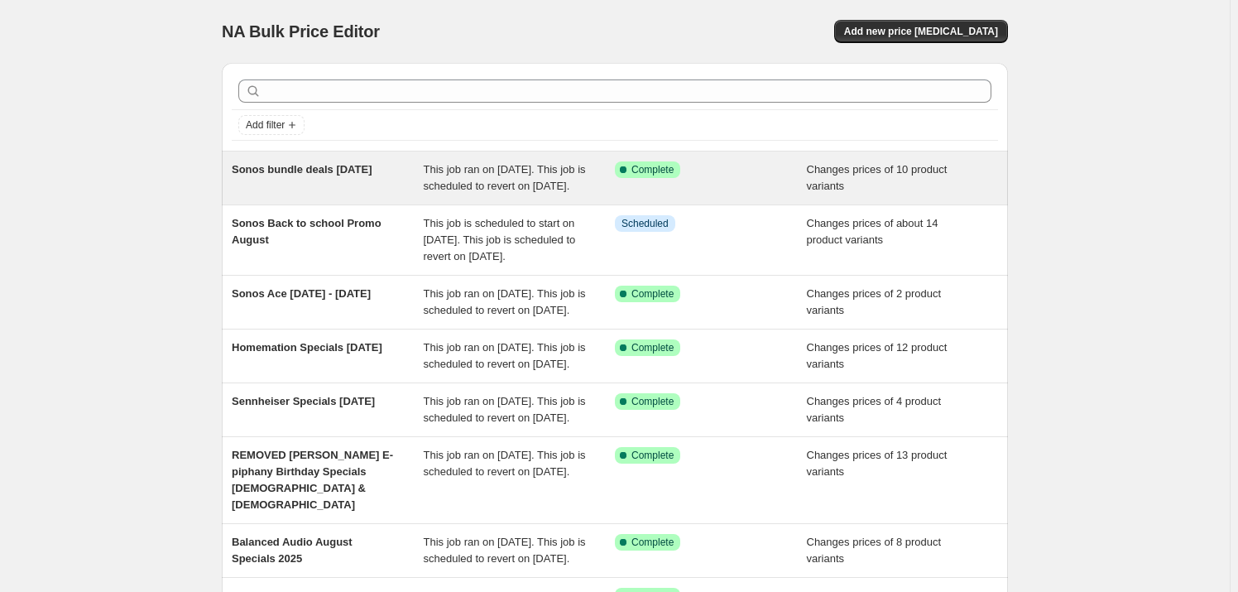
click at [321, 173] on span "Sonos bundle deals [DATE]" at bounding box center [302, 169] width 141 height 12
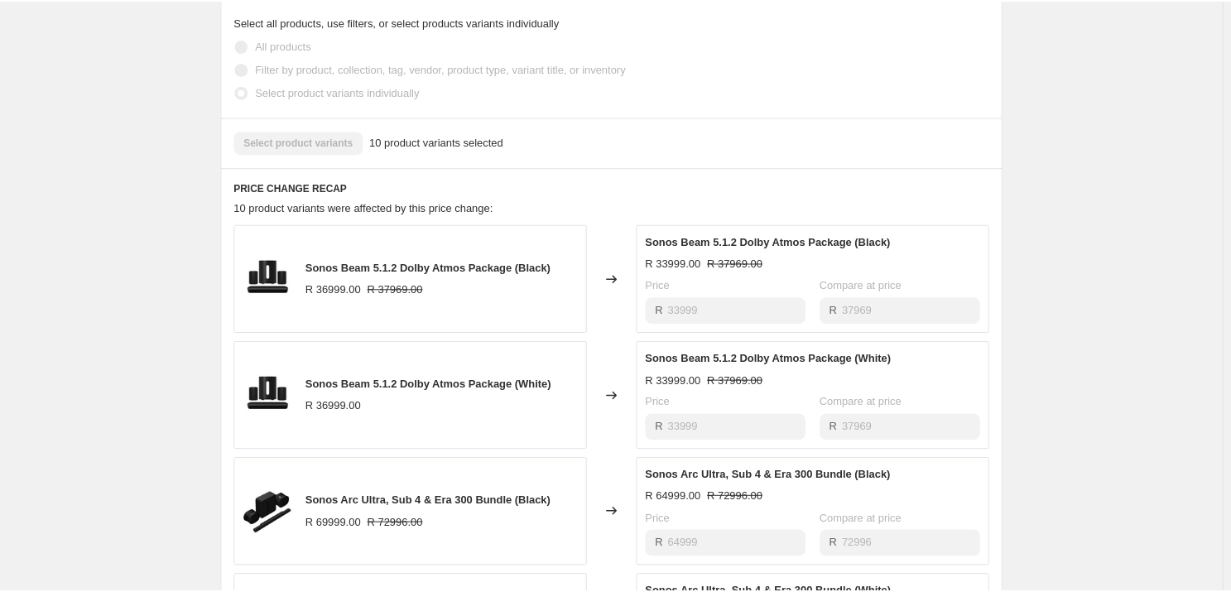
scroll to position [902, 0]
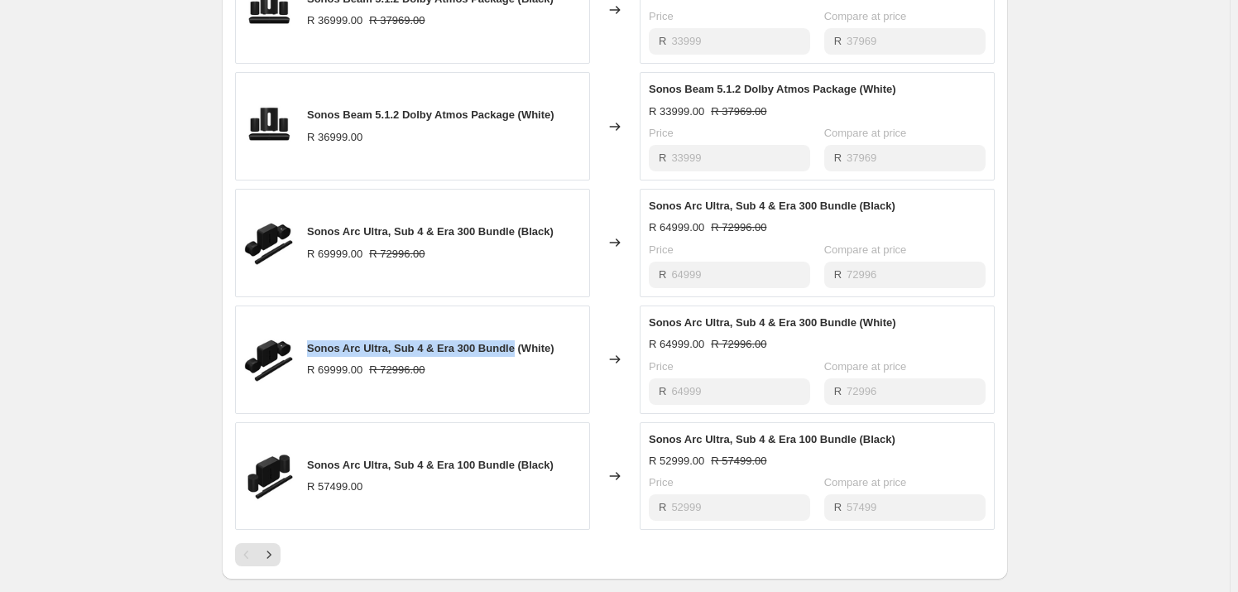
drag, startPoint x: 513, startPoint y: 356, endPoint x: 306, endPoint y: 353, distance: 206.9
click at [306, 353] on div "Sonos Arc Ultra, Sub 4 & Era 300 Bundle (White) R 69999.00 R 72996.00" at bounding box center [412, 359] width 355 height 108
copy span "Sonos Arc Ultra, Sub 4 & Era 300 Bundle"
drag, startPoint x: 559, startPoint y: 362, endPoint x: 306, endPoint y: 358, distance: 252.4
click at [306, 358] on div "Sonos Arc Ultra, Sub 4 & Era 300 Bundle (White) R 69999.00 R 72996.00" at bounding box center [412, 359] width 355 height 108
